Goal: Transaction & Acquisition: Purchase product/service

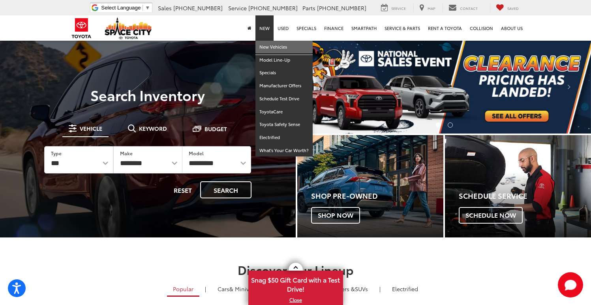
click at [268, 45] on link "New Vehicles" at bounding box center [283, 47] width 57 height 13
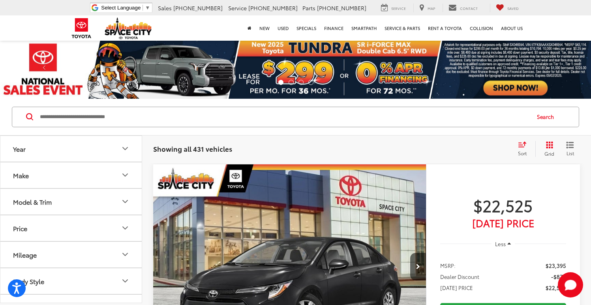
click at [208, 118] on input "Search by Make, Model, or Keyword" at bounding box center [284, 116] width 490 height 19
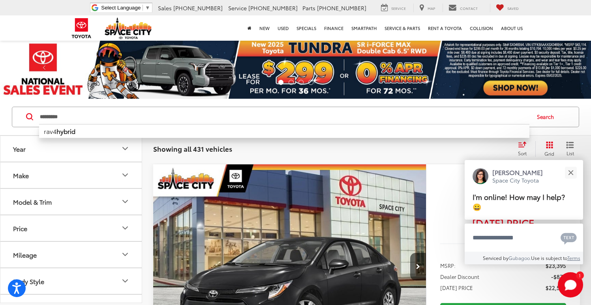
type input "********"
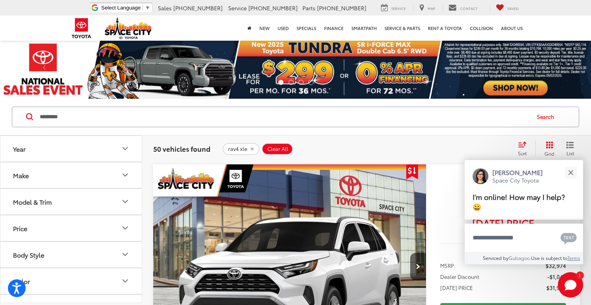
click at [544, 148] on button "Grid" at bounding box center [547, 149] width 25 height 16
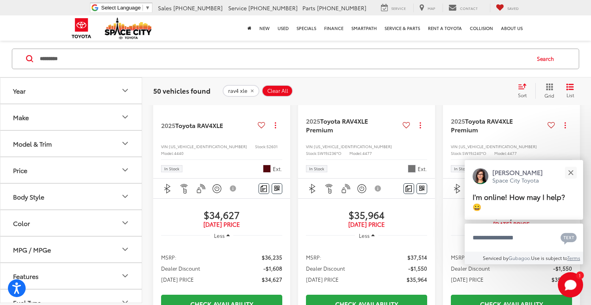
scroll to position [650, 0]
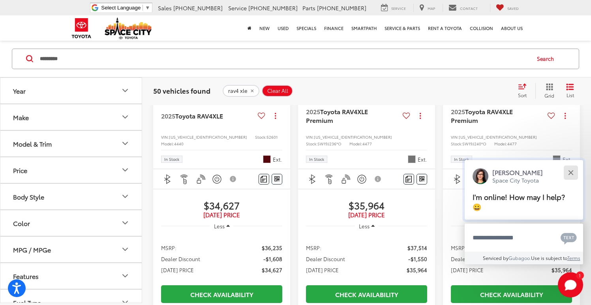
click at [572, 181] on button "Close" at bounding box center [570, 172] width 17 height 17
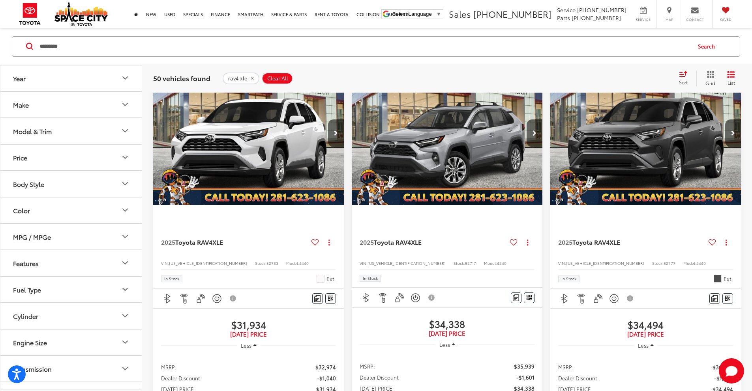
scroll to position [0, 0]
